Goal: Task Accomplishment & Management: Manage account settings

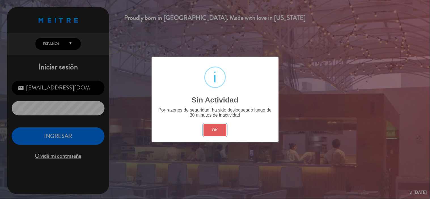
click at [213, 132] on button "OK" at bounding box center [215, 130] width 23 height 12
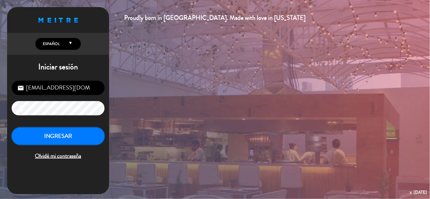
click at [83, 131] on button "INGRESAR" at bounding box center [58, 137] width 93 height 18
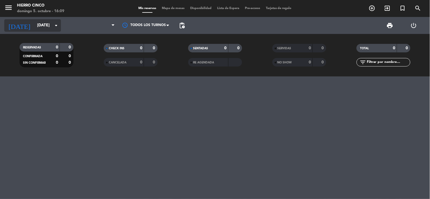
click at [45, 30] on input "[DATE]" at bounding box center [61, 25] width 54 height 10
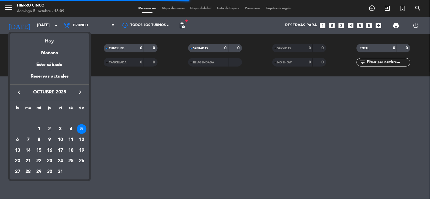
click at [46, 153] on div "16" at bounding box center [50, 151] width 10 height 10
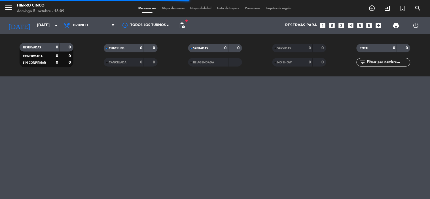
type input "[DEMOGRAPHIC_DATA][DATE]"
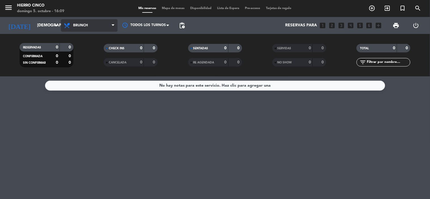
click at [86, 27] on span "Brunch" at bounding box center [80, 26] width 15 height 4
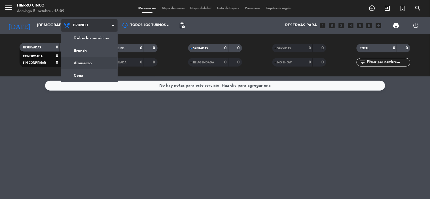
click at [88, 62] on div "menu Hierro Cinco [DATE] 5. octubre - 16:09 Mis reservas Mapa de mesas Disponib…" at bounding box center [215, 38] width 430 height 77
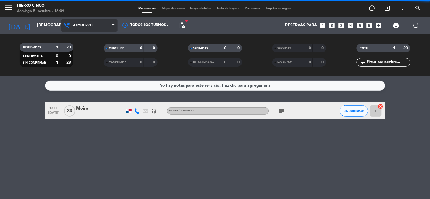
click at [97, 28] on span "Almuerzo" at bounding box center [89, 25] width 57 height 12
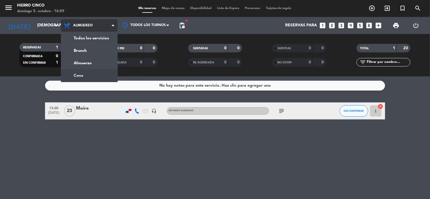
click at [101, 72] on div "menu Hierro Cinco [DATE] 5. octubre - 16:09 Mis reservas Mapa de mesas Disponib…" at bounding box center [215, 38] width 430 height 77
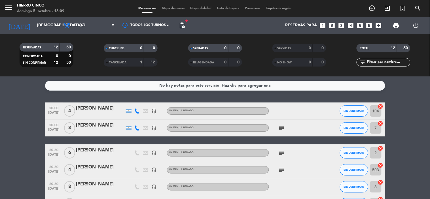
drag, startPoint x: 421, startPoint y: 121, endPoint x: 415, endPoint y: 114, distance: 8.9
drag, startPoint x: 416, startPoint y: 126, endPoint x: 416, endPoint y: 145, distance: 19.3
drag, startPoint x: 416, startPoint y: 162, endPoint x: 419, endPoint y: 167, distance: 5.5
click at [284, 129] on icon "subject" at bounding box center [281, 128] width 7 height 7
click at [281, 154] on icon "subject" at bounding box center [281, 153] width 7 height 7
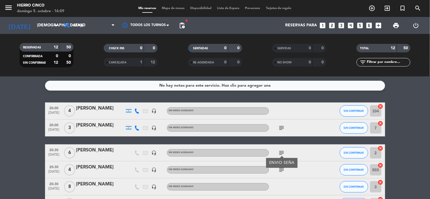
click at [284, 175] on div "subject" at bounding box center [294, 170] width 51 height 17
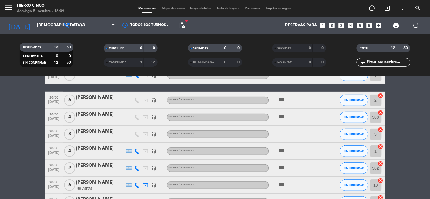
drag, startPoint x: 115, startPoint y: 152, endPoint x: 124, endPoint y: 172, distance: 21.9
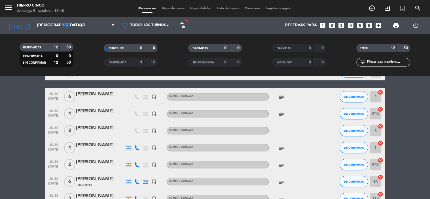
drag, startPoint x: 94, startPoint y: 159, endPoint x: 94, endPoint y: 167, distance: 7.7
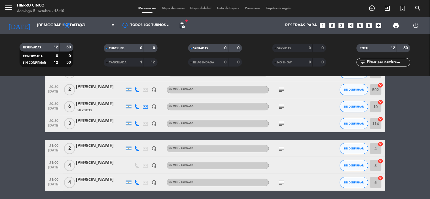
scroll to position [151, 0]
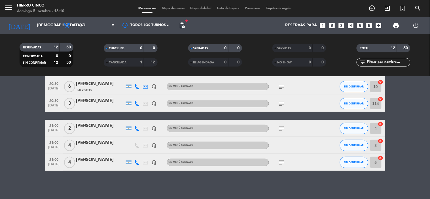
drag, startPoint x: 111, startPoint y: 142, endPoint x: 114, endPoint y: 172, distance: 29.3
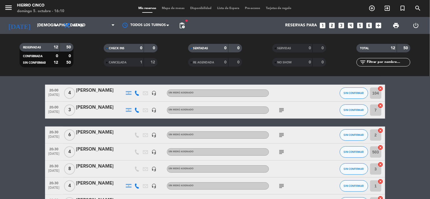
scroll to position [0, 0]
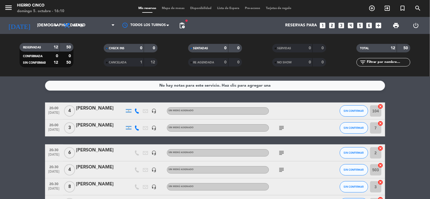
drag, startPoint x: 109, startPoint y: 137, endPoint x: 117, endPoint y: 95, distance: 42.9
click at [281, 126] on icon "subject" at bounding box center [281, 128] width 7 height 7
click at [86, 182] on div "[PERSON_NAME]" at bounding box center [100, 184] width 48 height 7
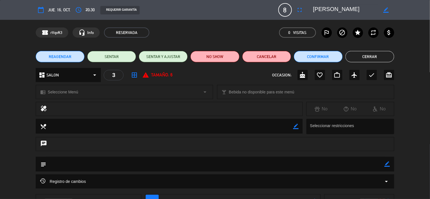
click at [294, 127] on icon "border_color" at bounding box center [295, 126] width 5 height 5
click at [160, 131] on textarea at bounding box center [169, 126] width 247 height 14
click at [357, 163] on textarea at bounding box center [215, 164] width 338 height 14
click at [392, 163] on div "subject border_color" at bounding box center [215, 164] width 358 height 15
click at [386, 164] on icon "border_color" at bounding box center [387, 164] width 5 height 5
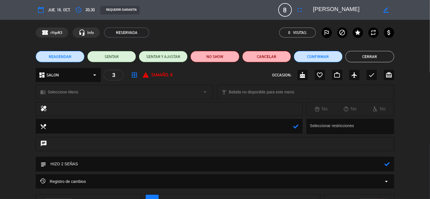
click at [384, 166] on textarea at bounding box center [215, 164] width 338 height 14
type textarea "HIZO 2 SEÑAS"
click at [390, 165] on div "subject" at bounding box center [215, 164] width 358 height 15
click at [389, 164] on icon at bounding box center [387, 164] width 5 height 5
click at [372, 60] on button "Cerrar" at bounding box center [370, 56] width 49 height 11
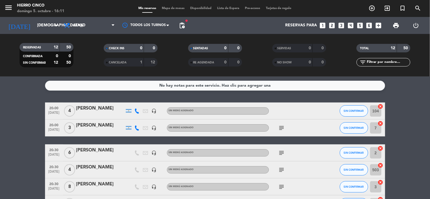
click at [96, 107] on div "[PERSON_NAME]" at bounding box center [100, 108] width 48 height 7
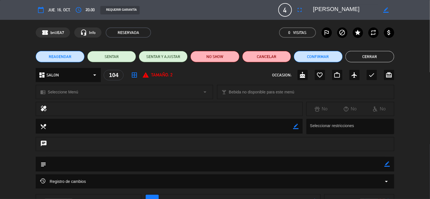
click at [389, 162] on icon "border_color" at bounding box center [387, 164] width 5 height 5
click at [105, 166] on textarea at bounding box center [215, 164] width 338 height 14
type textarea "SEÑA ENVIADA"
click at [388, 166] on icon at bounding box center [387, 164] width 5 height 5
click at [372, 58] on button "Cerrar" at bounding box center [370, 56] width 49 height 11
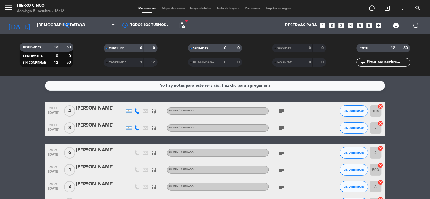
click at [283, 109] on icon "subject" at bounding box center [281, 111] width 7 height 7
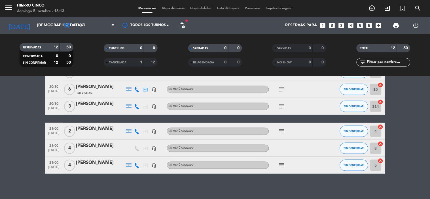
scroll to position [151, 0]
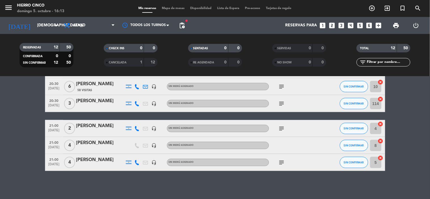
drag, startPoint x: 311, startPoint y: 163, endPoint x: 309, endPoint y: 180, distance: 17.4
click at [93, 145] on div "[PERSON_NAME]" at bounding box center [100, 143] width 48 height 7
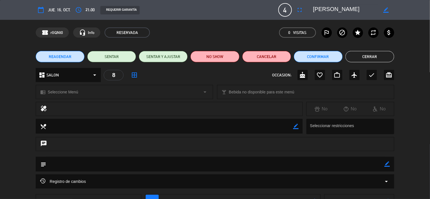
click at [109, 162] on textarea at bounding box center [215, 164] width 338 height 14
click at [387, 164] on icon "border_color" at bounding box center [387, 164] width 5 height 5
type textarea "ENVIO SEÑA"
click at [385, 168] on div at bounding box center [387, 164] width 5 height 15
click at [388, 164] on icon at bounding box center [387, 164] width 5 height 5
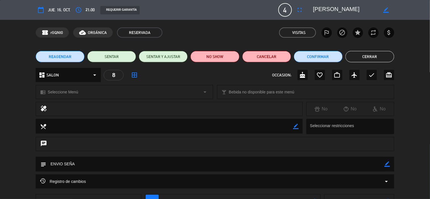
click at [365, 52] on button "Cerrar" at bounding box center [370, 56] width 49 height 11
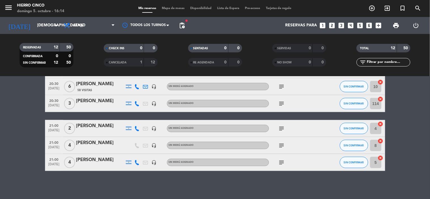
drag, startPoint x: 411, startPoint y: 120, endPoint x: 403, endPoint y: 92, distance: 29.0
drag, startPoint x: 409, startPoint y: 103, endPoint x: 301, endPoint y: 100, distance: 108.3
drag, startPoint x: 311, startPoint y: 100, endPoint x: 311, endPoint y: 158, distance: 57.8
click at [54, 26] on icon "arrow_drop_down" at bounding box center [56, 25] width 7 height 7
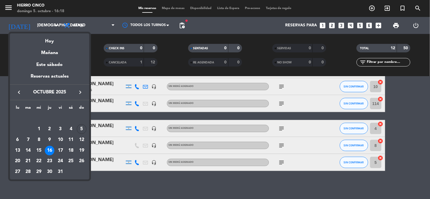
click at [61, 140] on div "10" at bounding box center [61, 140] width 10 height 10
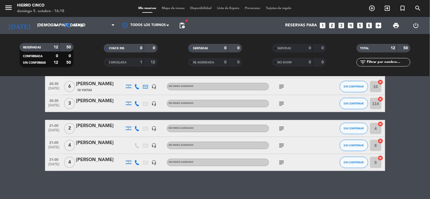
type input "[DATE]"
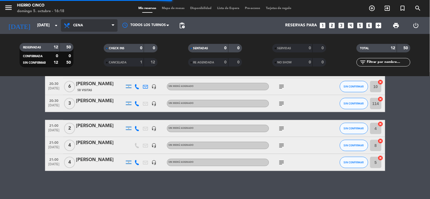
scroll to position [0, 0]
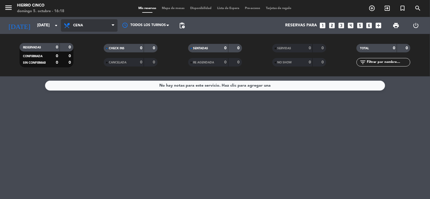
click at [112, 26] on icon at bounding box center [113, 25] width 3 height 5
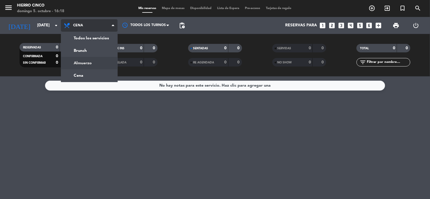
click at [86, 64] on div "menu Hierro Cinco [DATE] 5. octubre - 16:18 Mis reservas Mapa de mesas Disponib…" at bounding box center [215, 38] width 430 height 77
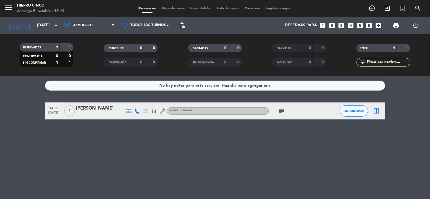
click at [281, 112] on icon "subject" at bounding box center [281, 111] width 7 height 7
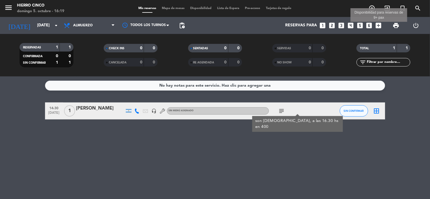
click at [379, 24] on icon "add_box" at bounding box center [378, 25] width 7 height 7
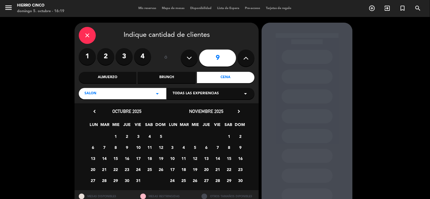
click at [189, 56] on icon at bounding box center [189, 58] width 5 height 9
type input "8"
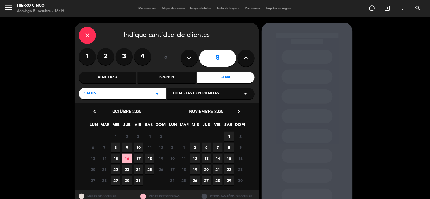
click at [121, 79] on div "Almuerzo" at bounding box center [108, 77] width 58 height 11
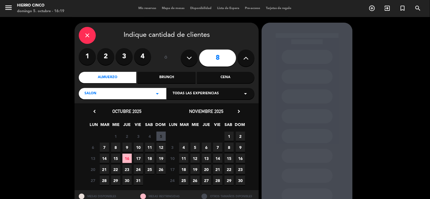
click at [138, 148] on span "10" at bounding box center [138, 147] width 9 height 9
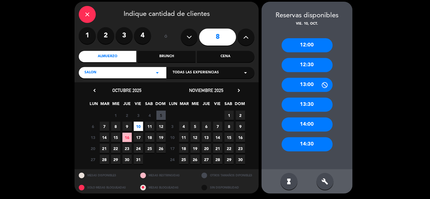
click at [305, 103] on div "13:30" at bounding box center [307, 105] width 51 height 14
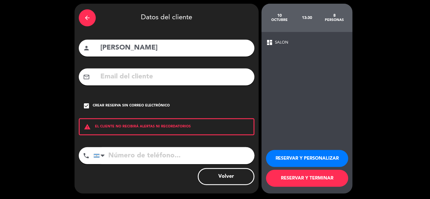
click at [85, 109] on icon "check_box" at bounding box center [86, 106] width 7 height 7
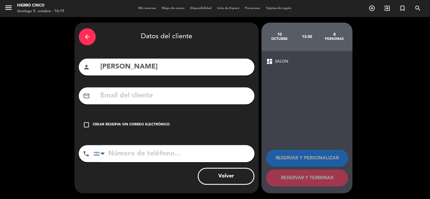
drag, startPoint x: 149, startPoint y: 66, endPoint x: 47, endPoint y: 63, distance: 101.8
click at [47, 63] on div "arrow_back Datos del cliente person [PERSON_NAME] di brico mail_outline check_b…" at bounding box center [215, 108] width 430 height 182
type input "s"
type input "[PERSON_NAME]"
type input "1144093591"
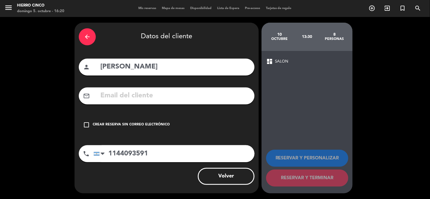
click at [86, 124] on icon "check_box_outline_blank" at bounding box center [86, 125] width 7 height 7
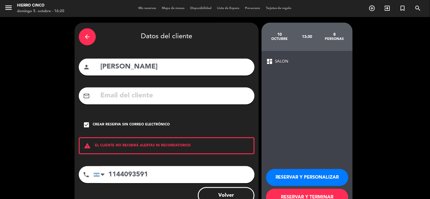
click at [290, 177] on button "RESERVAR Y PERSONALIZAR" at bounding box center [307, 177] width 82 height 17
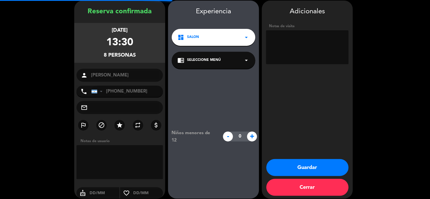
scroll to position [23, 0]
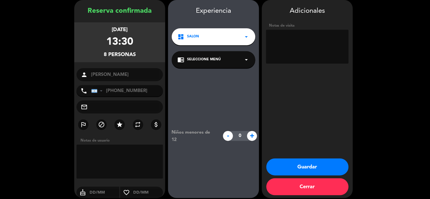
click at [298, 191] on button "Cerrar" at bounding box center [308, 187] width 82 height 17
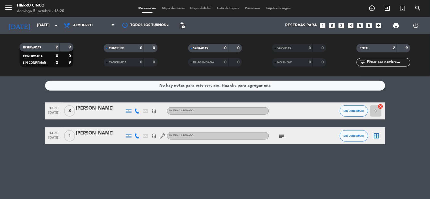
click at [106, 106] on div "[PERSON_NAME]" at bounding box center [100, 108] width 48 height 7
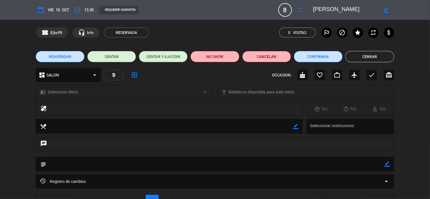
click at [390, 163] on icon "border_color" at bounding box center [387, 164] width 5 height 5
click at [315, 160] on textarea at bounding box center [215, 164] width 338 height 14
type textarea "MESA 9 NO MOVER"
click at [386, 166] on icon at bounding box center [387, 164] width 5 height 5
click at [362, 54] on button "Cerrar" at bounding box center [370, 56] width 49 height 11
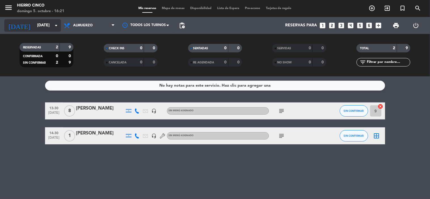
click at [55, 24] on icon "arrow_drop_down" at bounding box center [56, 25] width 7 height 7
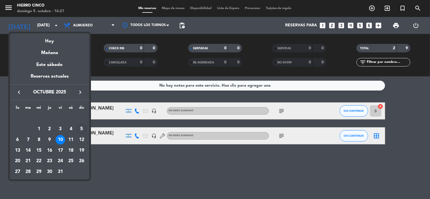
click at [50, 152] on div "16" at bounding box center [50, 151] width 10 height 10
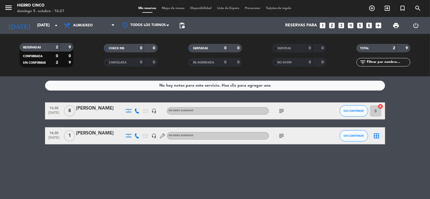
type input "[DEMOGRAPHIC_DATA][DATE]"
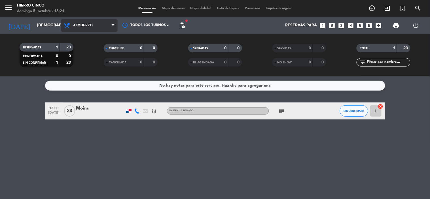
click at [109, 26] on span "Almuerzo" at bounding box center [89, 25] width 57 height 12
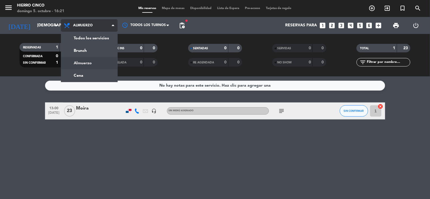
click at [107, 64] on div "menu Hierro Cinco [DATE] 5. octubre - 16:21 Mis reservas Mapa de mesas Disponib…" at bounding box center [215, 38] width 430 height 77
